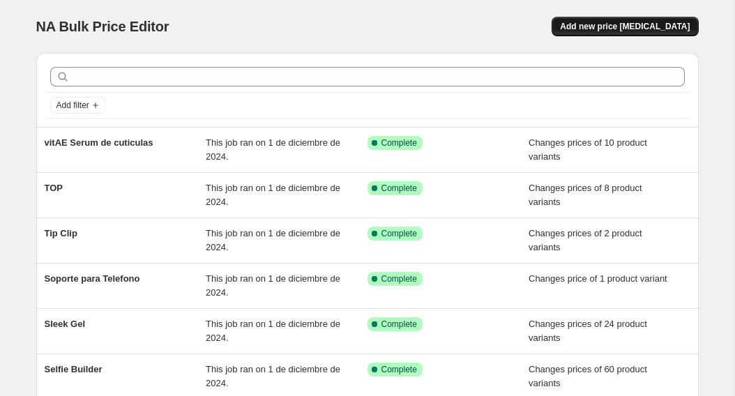
click at [612, 31] on span "Add new price [MEDICAL_DATA]" at bounding box center [625, 26] width 130 height 11
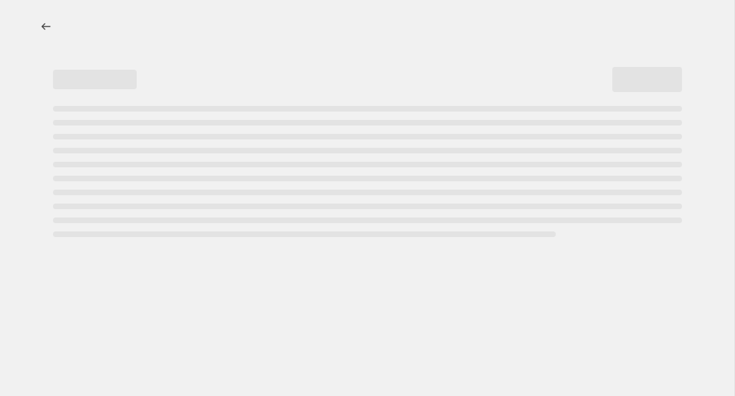
select select "percentage"
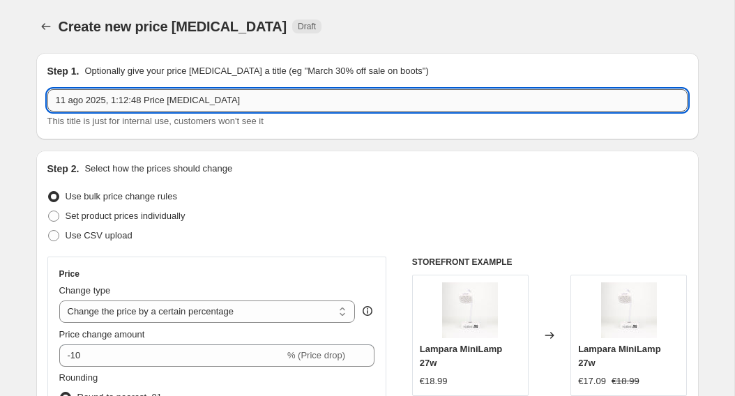
click at [308, 99] on input "11 ago 2025, 1:12:48 Price [MEDICAL_DATA]" at bounding box center [367, 100] width 640 height 22
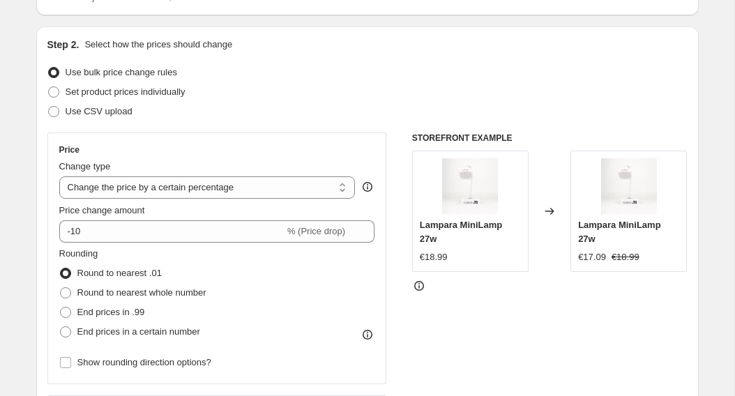
scroll to position [130, 0]
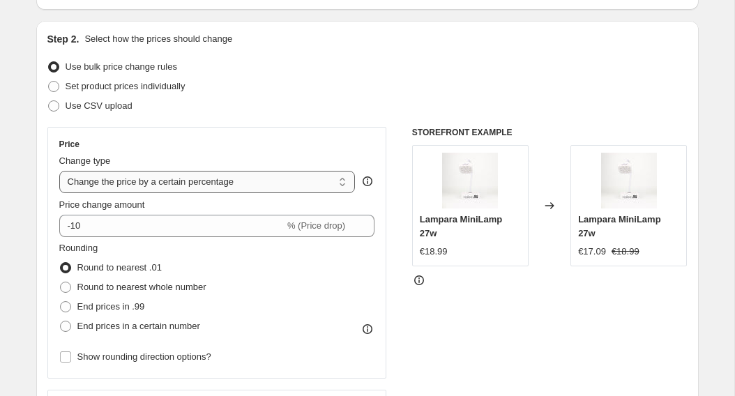
type input "TPO 40%"
click at [343, 185] on select "Change the price to a certain amount Change the price by a certain amount Chang…" at bounding box center [207, 182] width 297 height 22
click at [59, 171] on select "Change the price to a certain amount Change the price by a certain amount Chang…" at bounding box center [207, 182] width 297 height 22
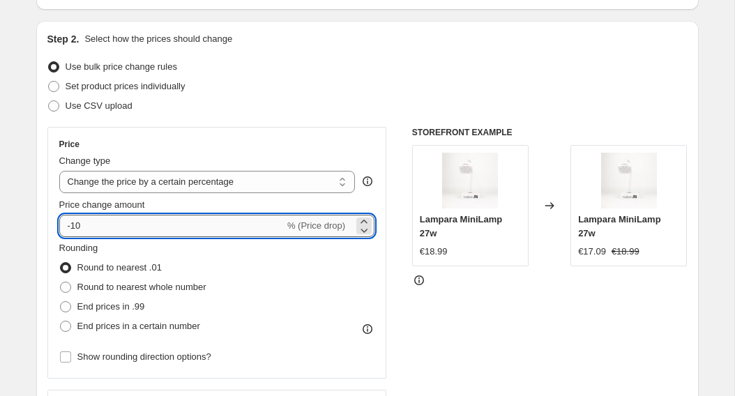
click at [269, 226] on input "-10" at bounding box center [171, 226] width 225 height 22
type input "-1"
type input "-40"
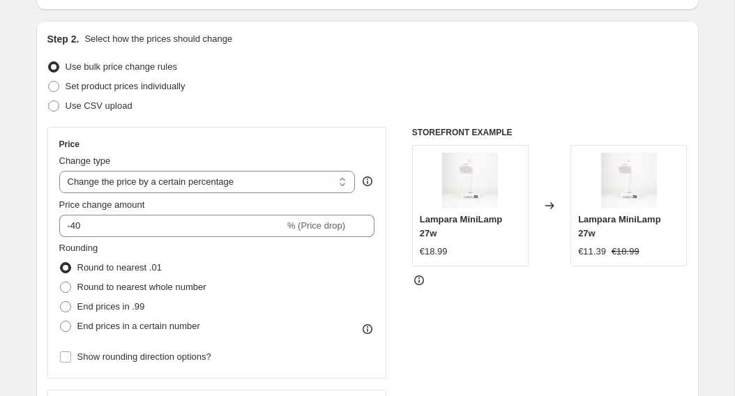
click at [323, 283] on div "Rounding Round to nearest .01 Round to nearest whole number End prices in .99 E…" at bounding box center [217, 288] width 316 height 95
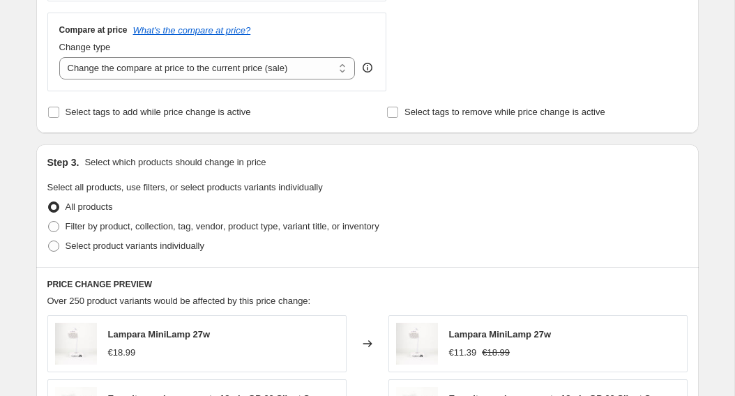
scroll to position [509, 0]
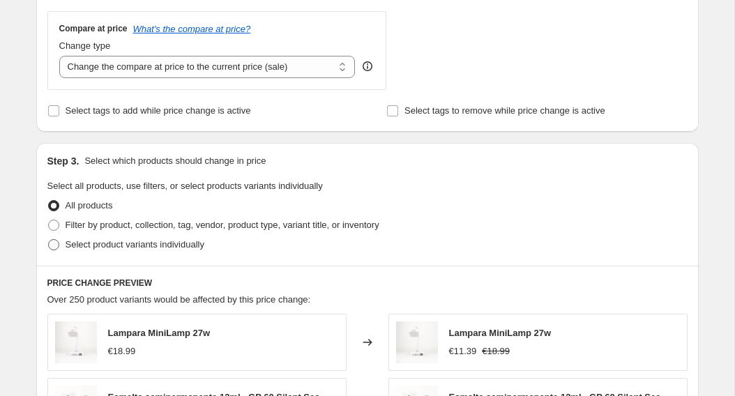
click at [126, 247] on span "Select product variants individually" at bounding box center [135, 244] width 139 height 10
click at [49, 240] on input "Select product variants individually" at bounding box center [48, 239] width 1 height 1
radio input "true"
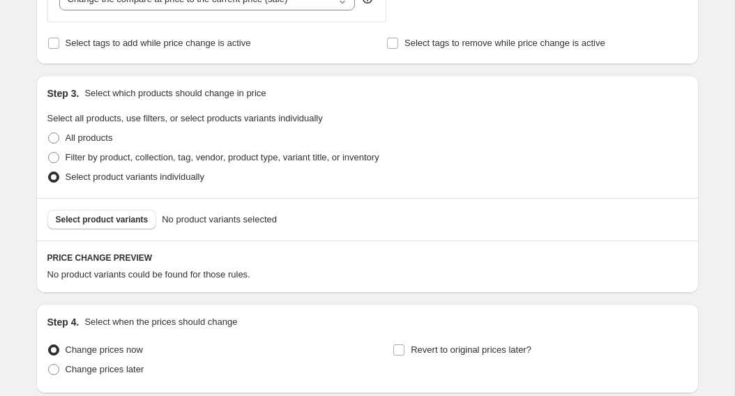
scroll to position [583, 0]
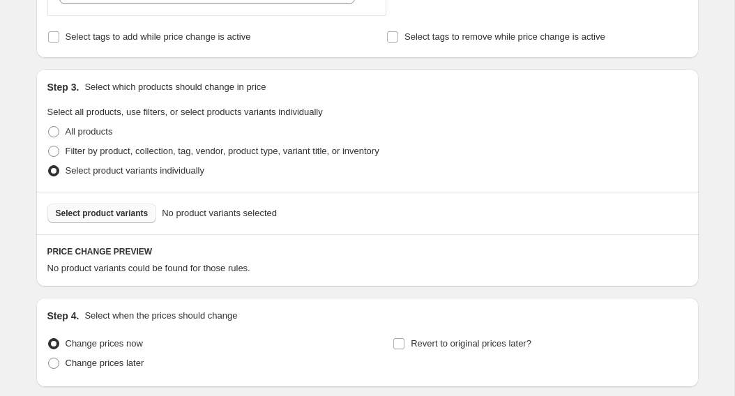
click at [128, 210] on span "Select product variants" at bounding box center [102, 213] width 93 height 11
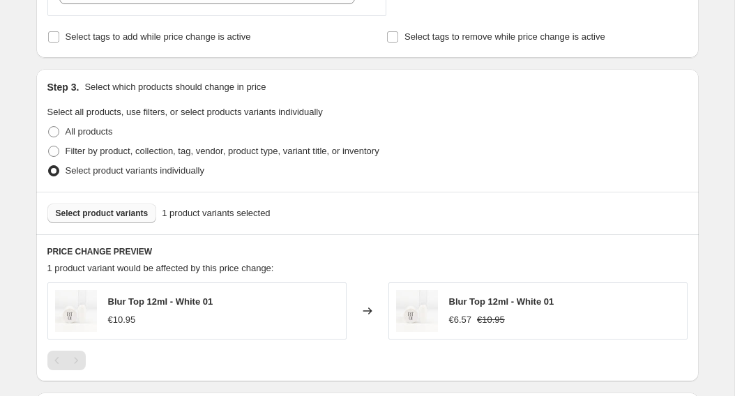
click at [120, 214] on span "Select product variants" at bounding box center [102, 213] width 93 height 11
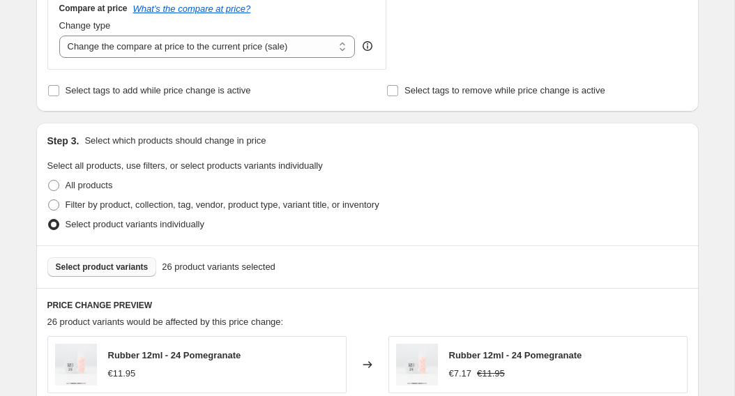
scroll to position [562, 0]
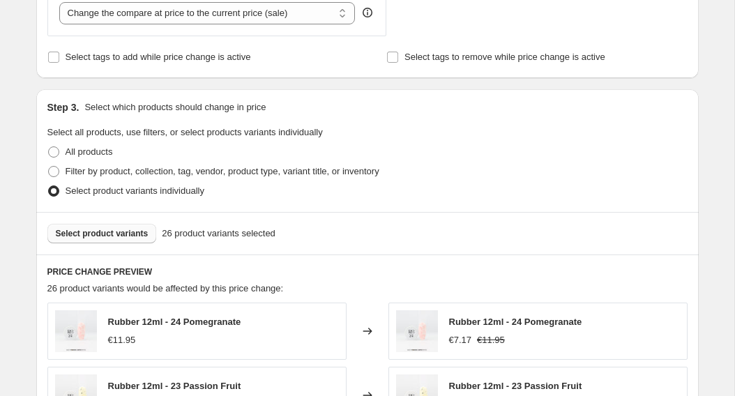
click at [77, 232] on span "Select product variants" at bounding box center [102, 233] width 93 height 11
click at [123, 237] on span "Select product variants" at bounding box center [102, 233] width 93 height 11
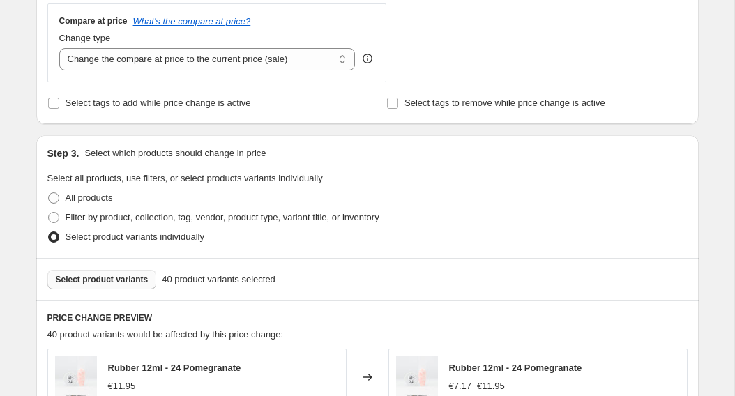
scroll to position [530, 0]
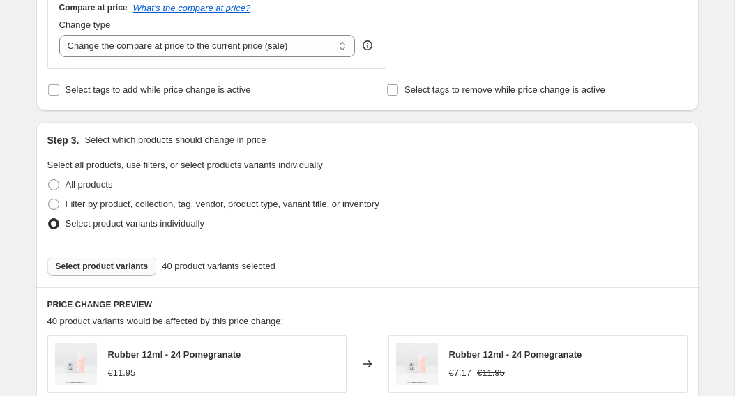
click at [127, 270] on span "Select product variants" at bounding box center [102, 266] width 93 height 11
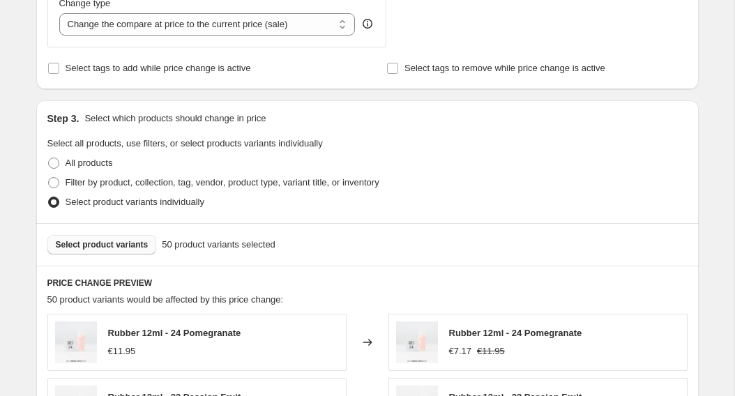
click at [93, 243] on span "Select product variants" at bounding box center [102, 244] width 93 height 11
click at [77, 250] on span "Select product variants" at bounding box center [102, 244] width 93 height 11
click at [134, 245] on span "Select product variants" at bounding box center [102, 244] width 93 height 11
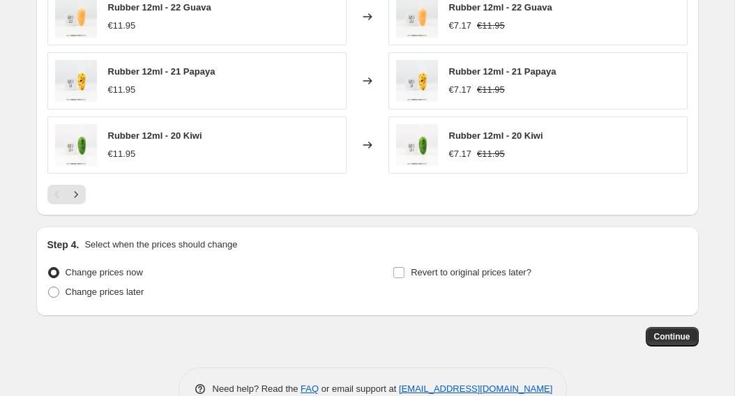
scroll to position [1041, 0]
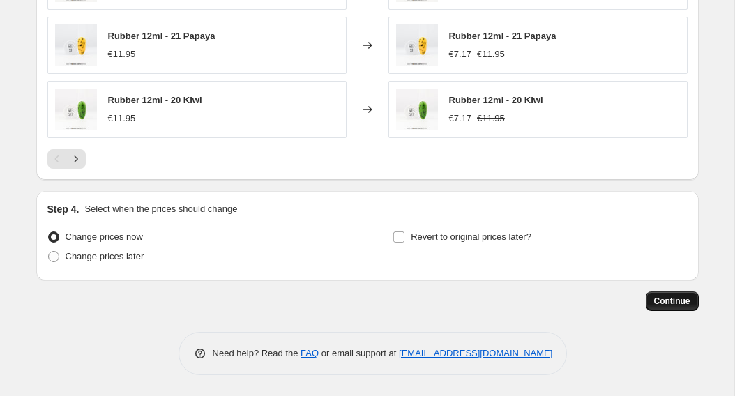
click at [670, 299] on span "Continue" at bounding box center [672, 301] width 36 height 11
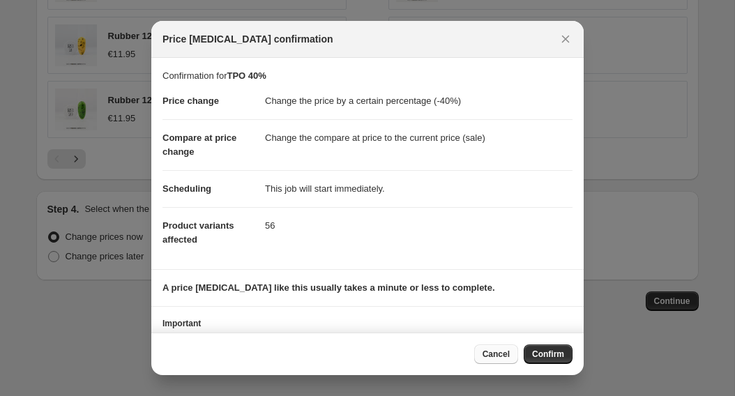
click at [505, 355] on span "Cancel" at bounding box center [496, 354] width 27 height 11
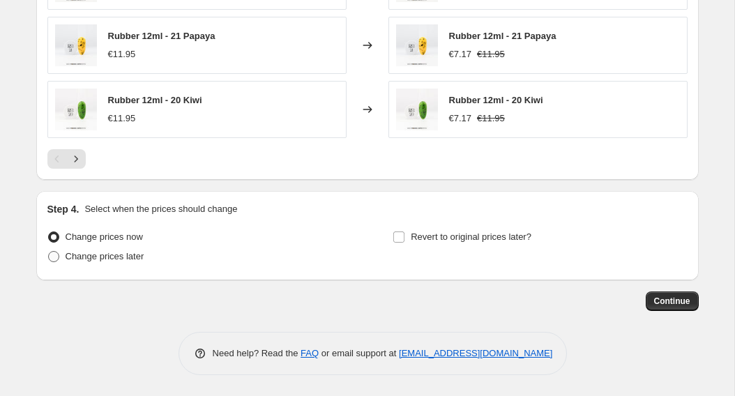
click at [148, 260] on div "Change prices later" at bounding box center [194, 257] width 294 height 20
click at [58, 260] on span at bounding box center [53, 256] width 13 height 13
click at [49, 252] on input "Change prices later" at bounding box center [48, 251] width 1 height 1
radio input "true"
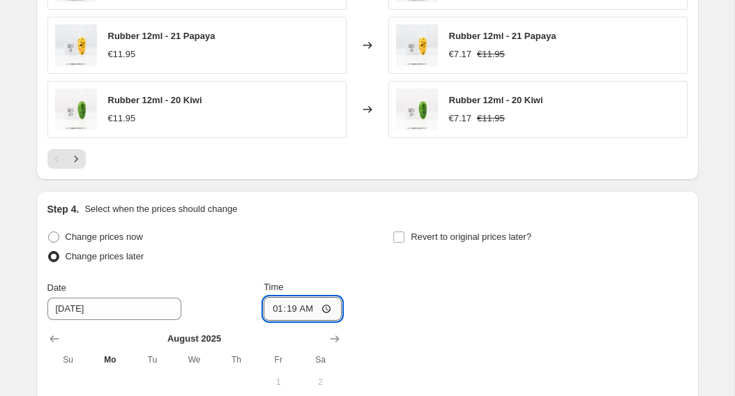
click at [300, 306] on input "01:19" at bounding box center [303, 309] width 78 height 24
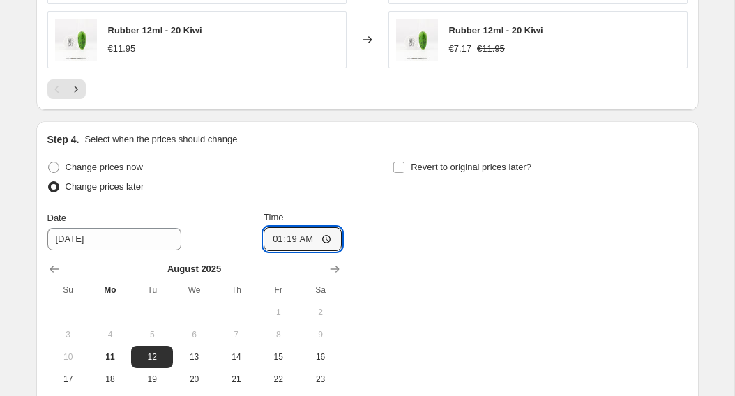
scroll to position [1133, 0]
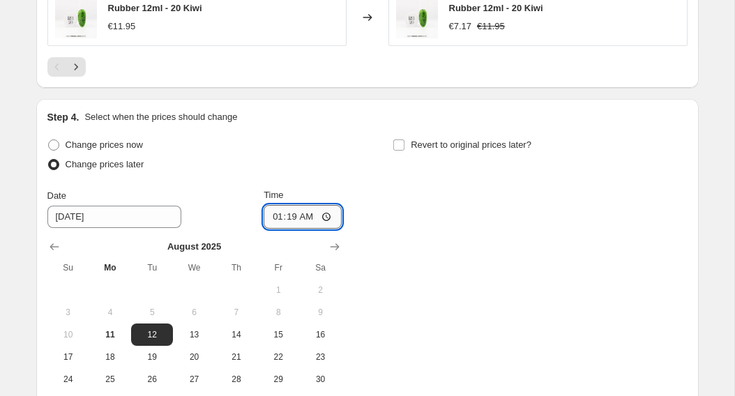
click at [323, 219] on input "01:19" at bounding box center [303, 217] width 78 height 24
type input "01:21"
click at [420, 195] on div "Change prices now Change prices later Date [DATE] Time 01:[DATE] Mo Tu We Th Fr…" at bounding box center [367, 274] width 640 height 278
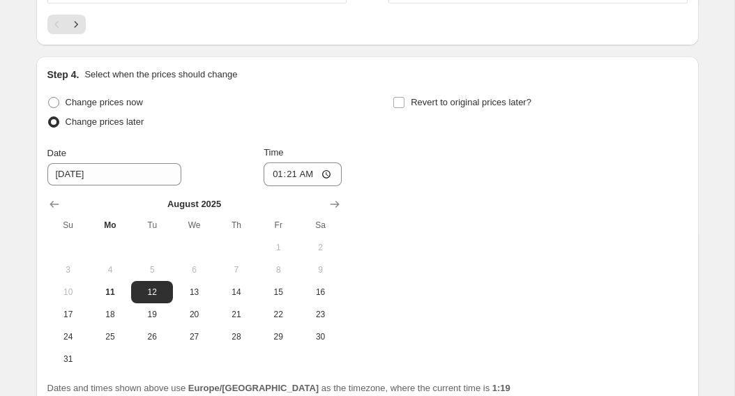
scroll to position [1302, 0]
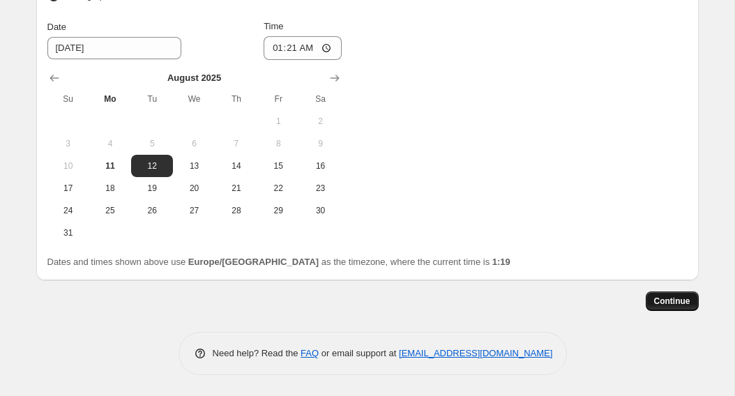
click at [652, 294] on button "Continue" at bounding box center [672, 302] width 53 height 20
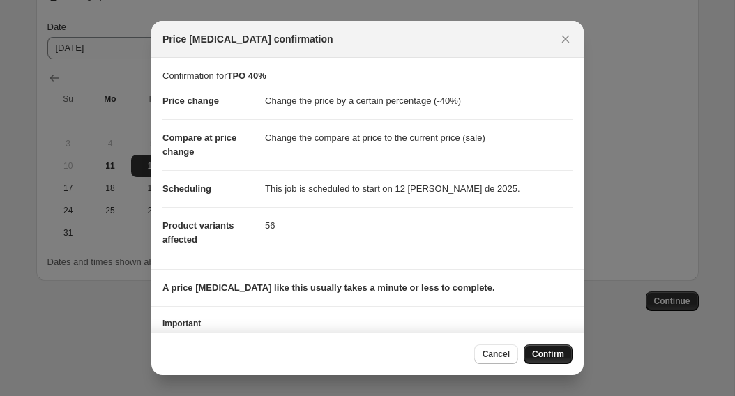
click at [547, 347] on button "Confirm" at bounding box center [548, 355] width 49 height 20
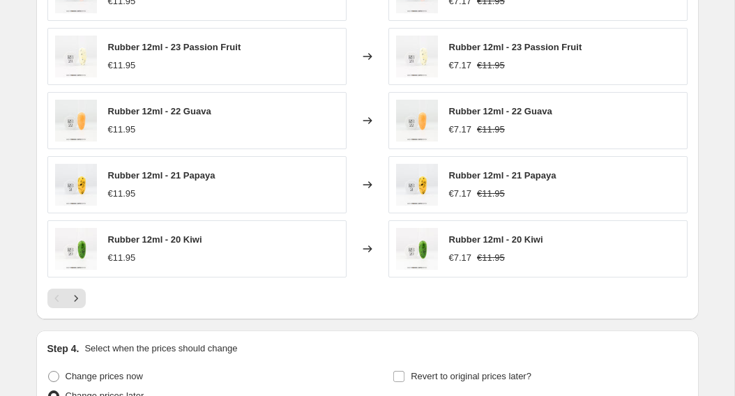
scroll to position [1387, 0]
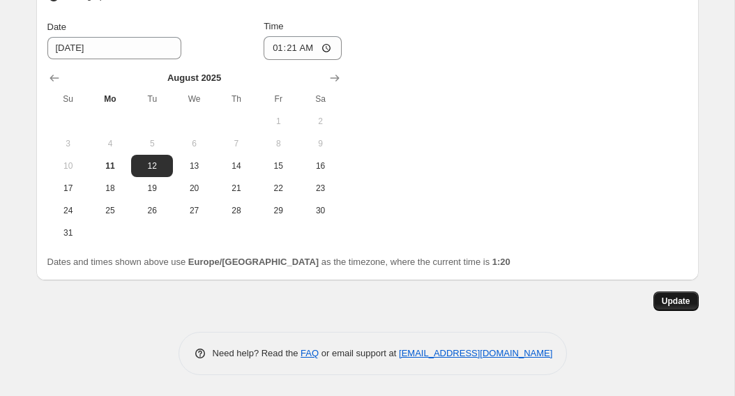
click at [673, 298] on span "Update" at bounding box center [676, 301] width 29 height 11
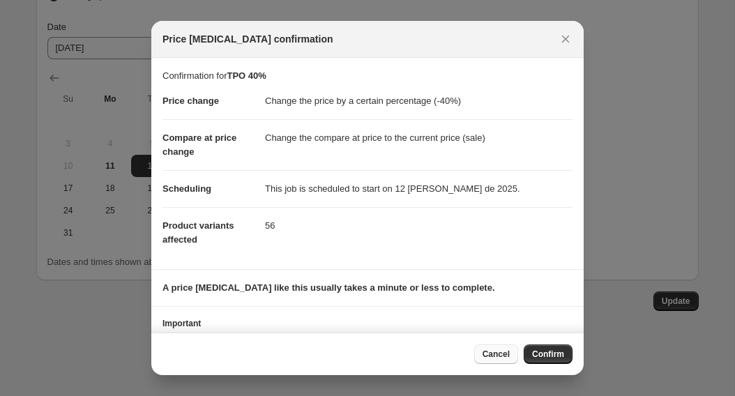
click at [509, 350] on button "Cancel" at bounding box center [496, 355] width 44 height 20
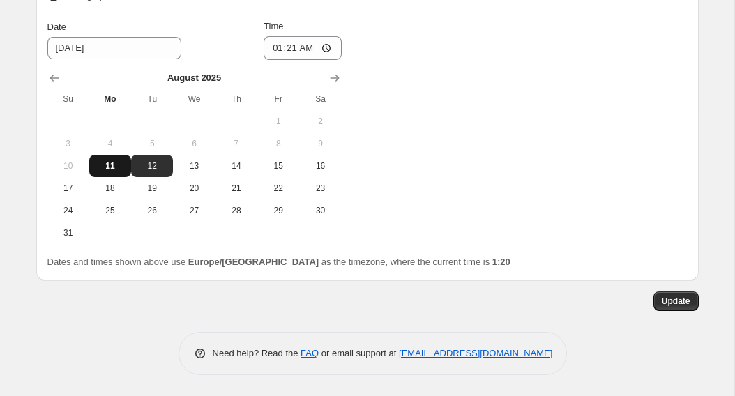
click at [118, 165] on span "11" at bounding box center [110, 165] width 31 height 11
type input "[DATE]"
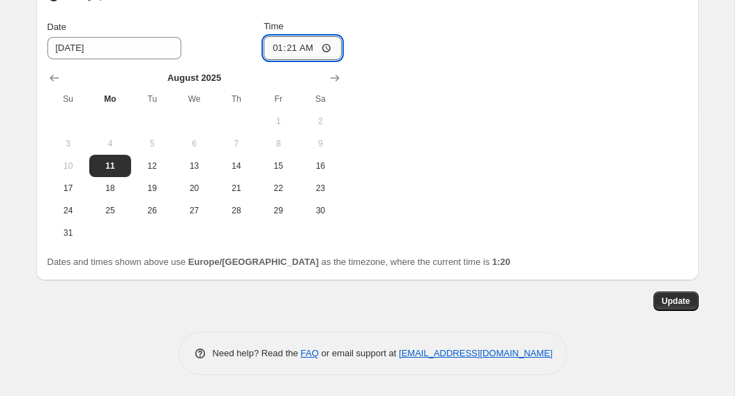
click at [327, 50] on input "01:21" at bounding box center [303, 48] width 78 height 24
type input "01:23"
click at [668, 304] on span "Update" at bounding box center [676, 301] width 29 height 11
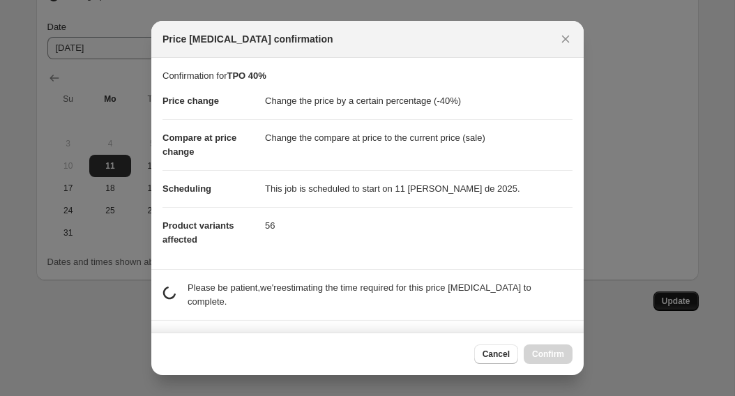
scroll to position [0, 0]
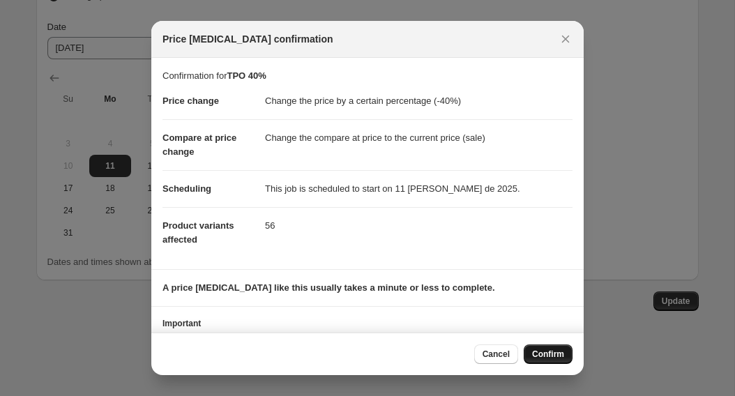
click at [553, 354] on span "Confirm" at bounding box center [548, 354] width 32 height 11
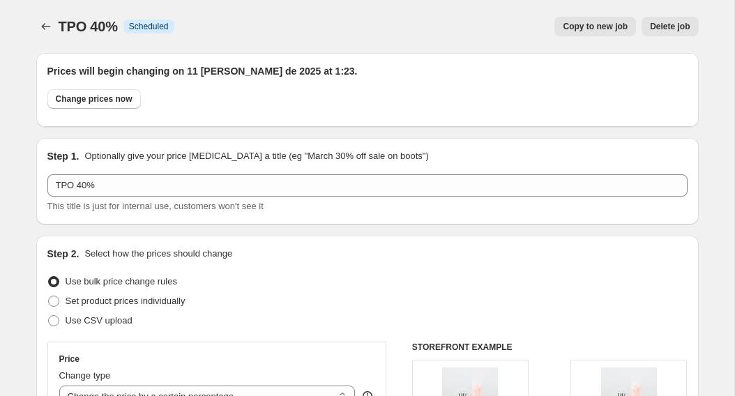
scroll to position [1387, 0]
